Goal: Task Accomplishment & Management: Use online tool/utility

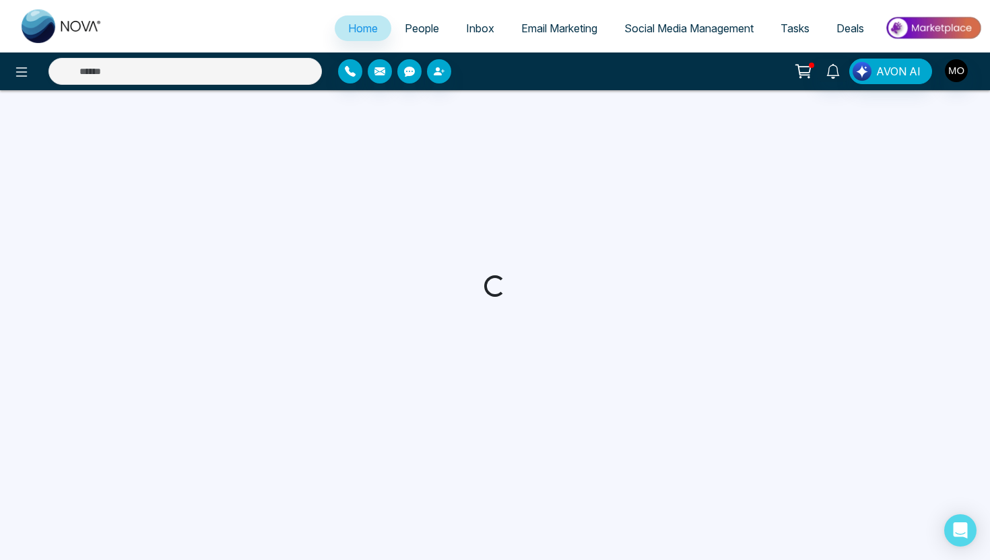
select select "*"
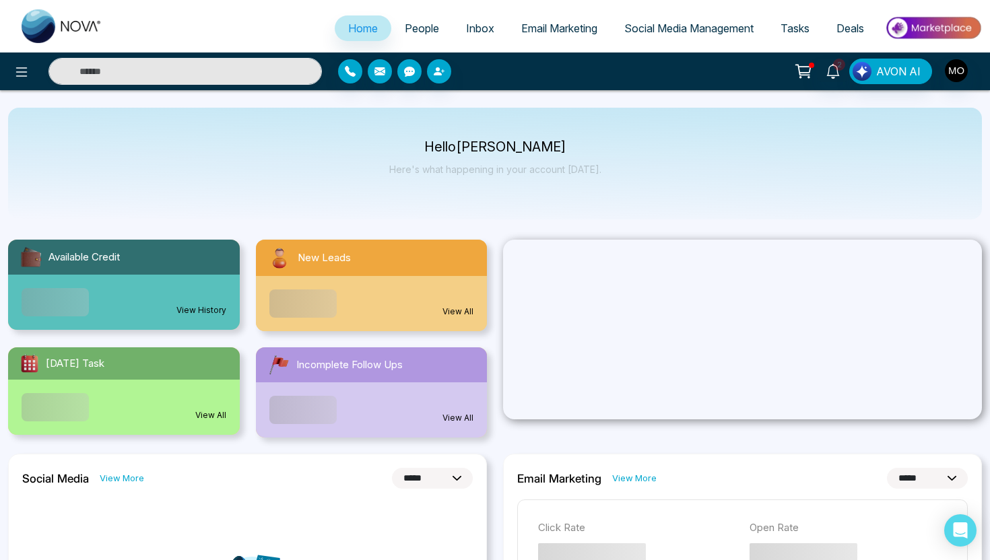
click at [409, 30] on span "People" at bounding box center [422, 28] width 34 height 13
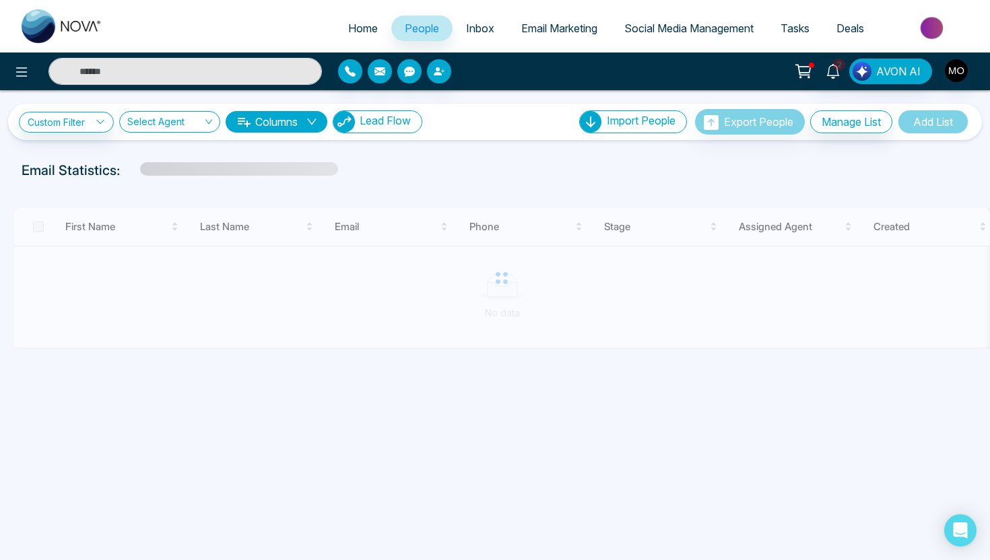
click at [389, 127] on span "Lead Flow" at bounding box center [385, 120] width 51 height 13
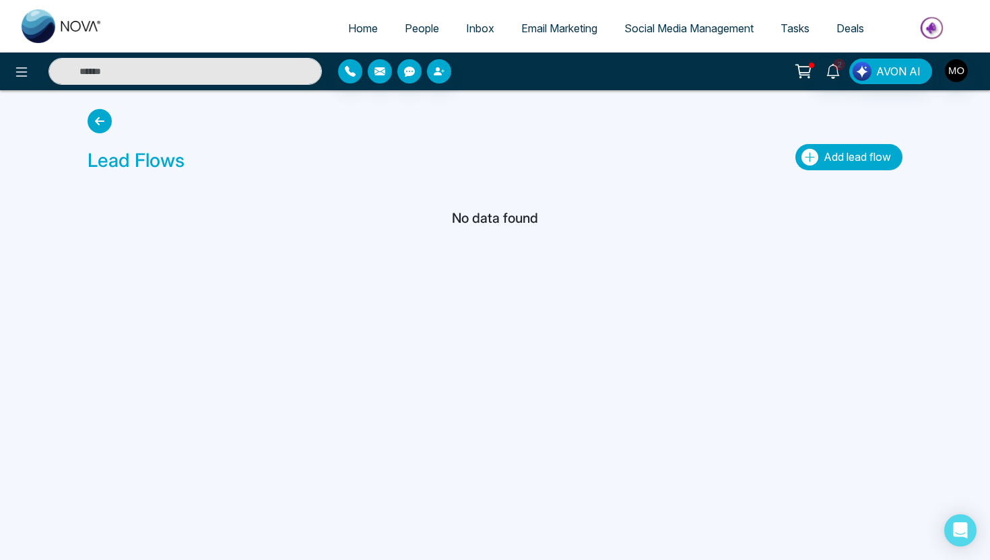
click at [859, 160] on span "Add lead flow" at bounding box center [857, 156] width 67 height 13
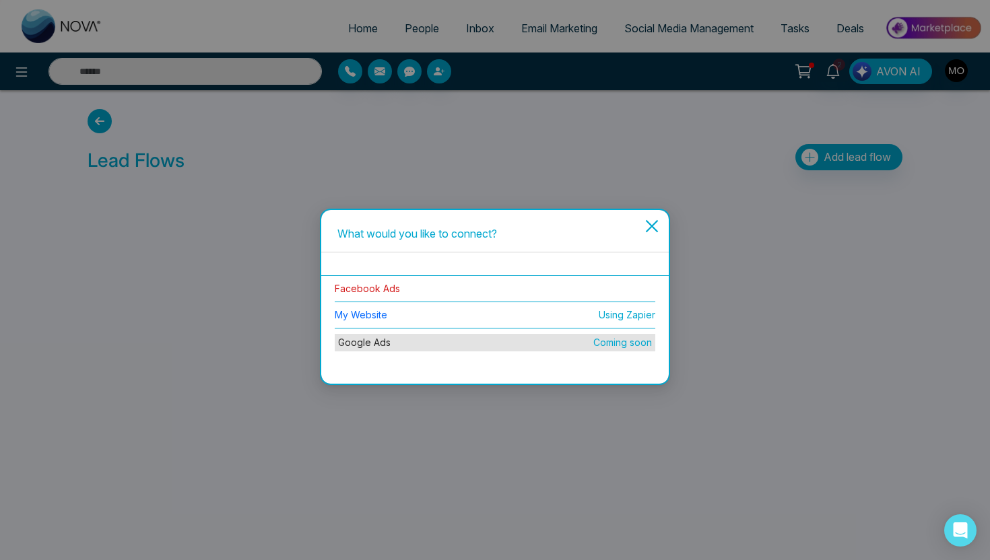
click at [398, 288] on link "Facebook Ads" at bounding box center [367, 288] width 65 height 11
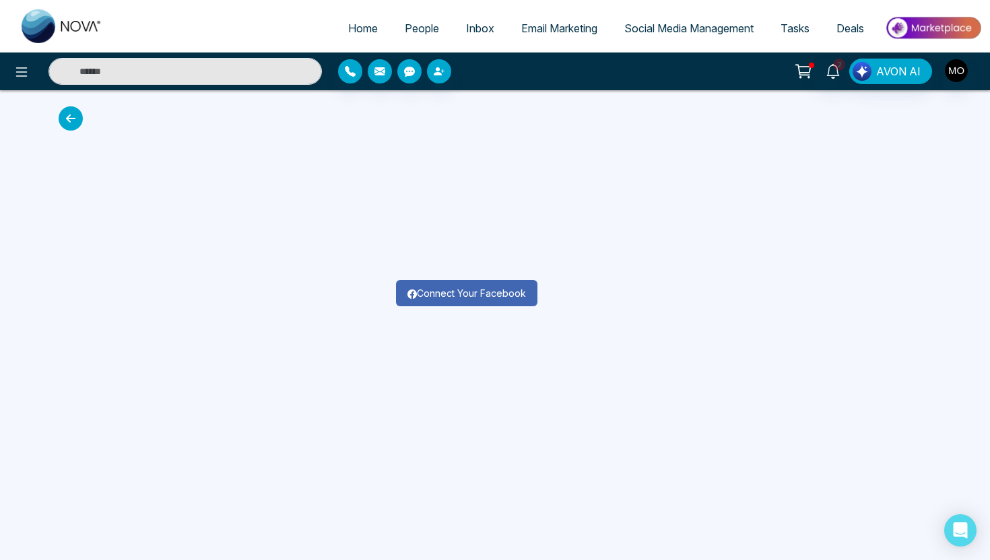
click at [493, 294] on button "Connect Your Facebook" at bounding box center [466, 293] width 141 height 26
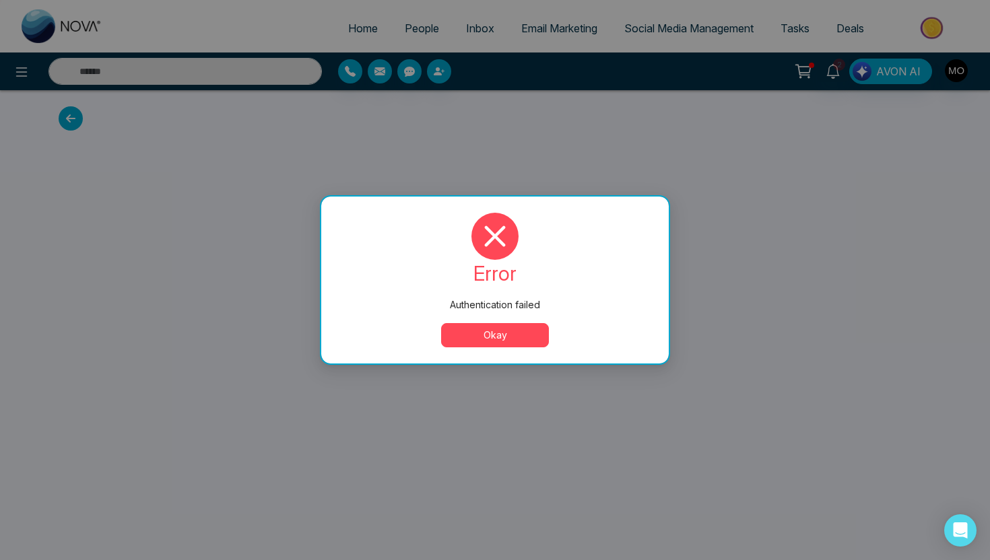
click at [449, 336] on button "Okay" at bounding box center [495, 335] width 108 height 24
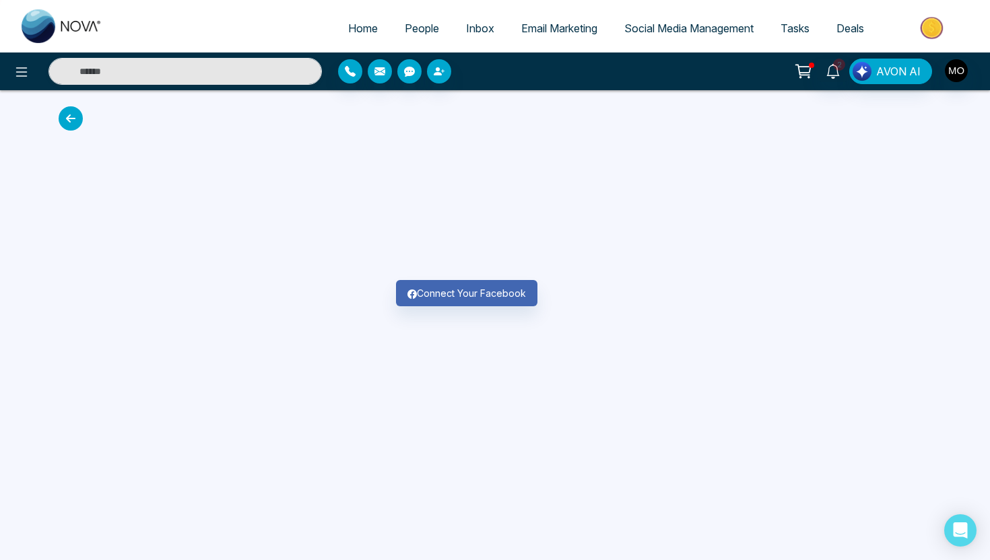
click at [50, 29] on img at bounding box center [62, 26] width 81 height 34
select select "*"
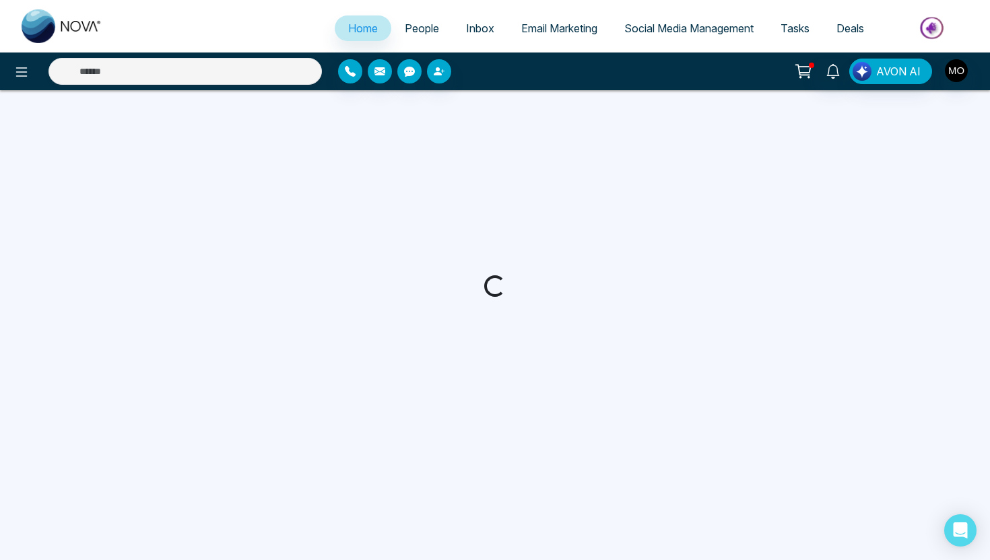
select select "*"
